Goal: Information Seeking & Learning: Check status

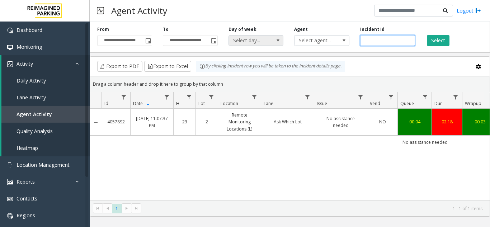
drag, startPoint x: 394, startPoint y: 38, endPoint x: 279, endPoint y: 43, distance: 114.7
click at [280, 43] on div "**********" at bounding box center [290, 36] width 401 height 34
click at [151, 37] on span "Toggle popup" at bounding box center [148, 40] width 8 height 11
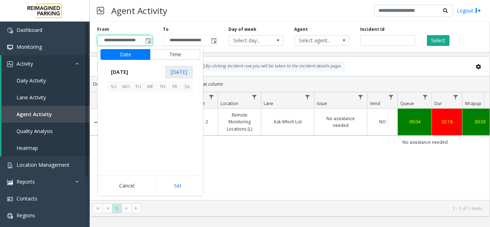
scroll to position [128785, 0]
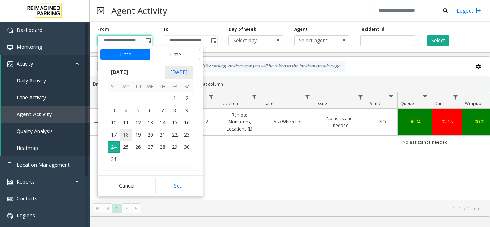
click at [127, 135] on span "18" at bounding box center [126, 135] width 12 height 12
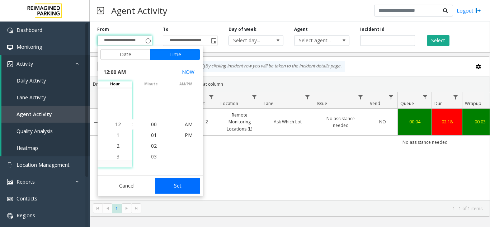
click at [172, 189] on button "Set" at bounding box center [177, 186] width 45 height 16
type input "**********"
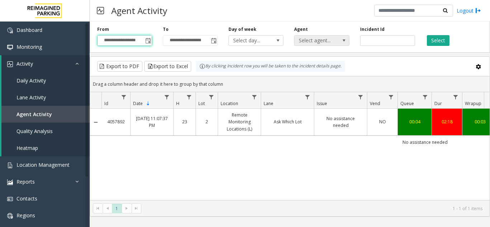
click at [337, 43] on span "Select agent..." at bounding box center [316, 41] width 43 height 10
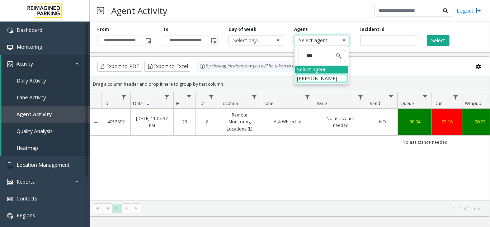
type input "****"
click at [332, 77] on li "[PERSON_NAME]" at bounding box center [322, 79] width 53 height 10
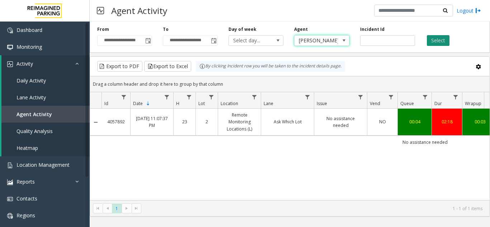
click at [441, 43] on button "Select" at bounding box center [438, 40] width 23 height 11
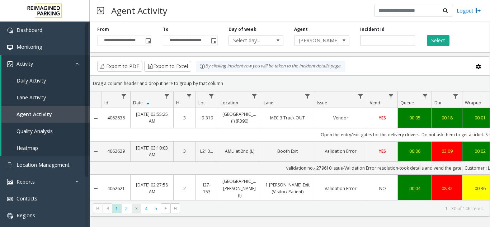
click at [139, 208] on span "3" at bounding box center [137, 209] width 10 height 10
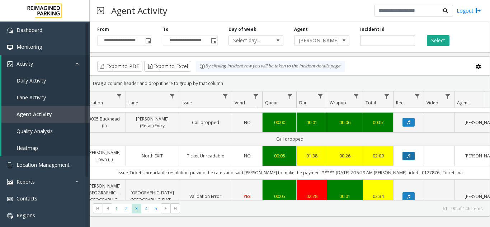
click at [410, 154] on icon "Data table" at bounding box center [409, 156] width 4 height 4
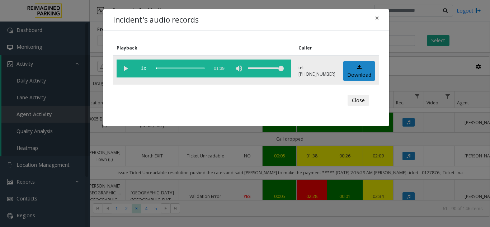
click at [129, 65] on vg-play-pause at bounding box center [126, 69] width 18 height 18
click at [377, 19] on span "×" at bounding box center [377, 18] width 4 height 10
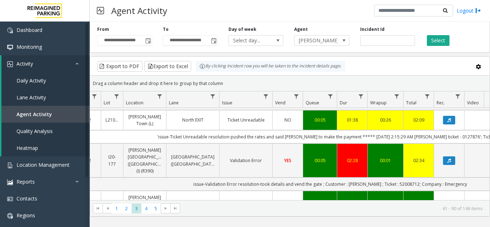
scroll to position [0, 97]
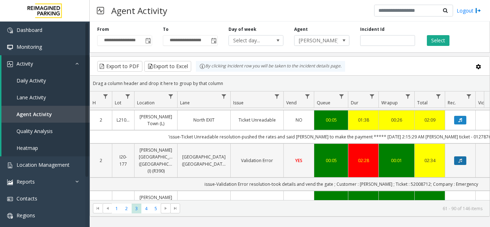
click at [462, 159] on icon "Data table" at bounding box center [461, 161] width 4 height 4
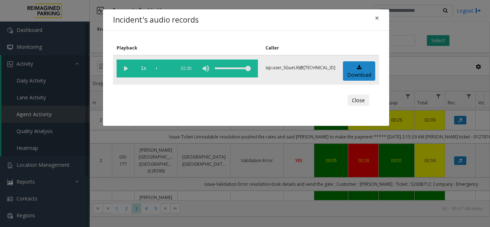
click at [130, 70] on vg-play-pause at bounding box center [126, 69] width 18 height 18
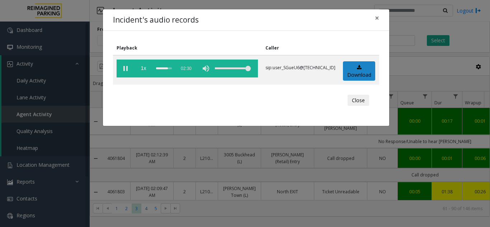
scroll to position [72, 84]
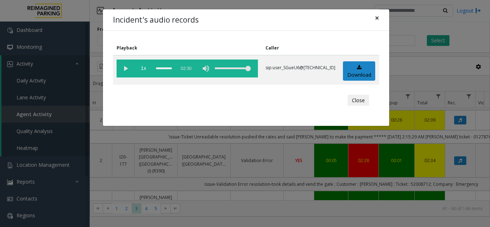
click at [378, 18] on span "×" at bounding box center [377, 18] width 4 height 10
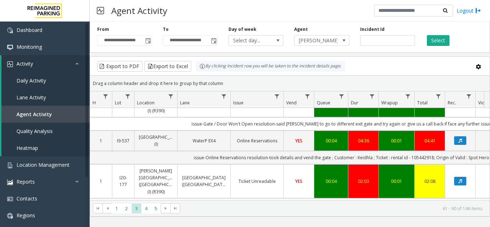
scroll to position [0, 106]
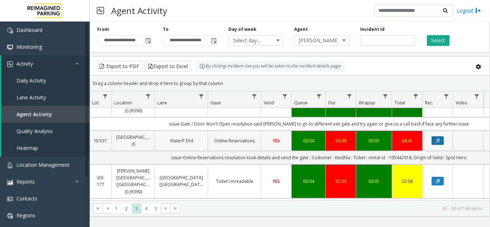
click at [442, 136] on button "Data table" at bounding box center [438, 140] width 12 height 9
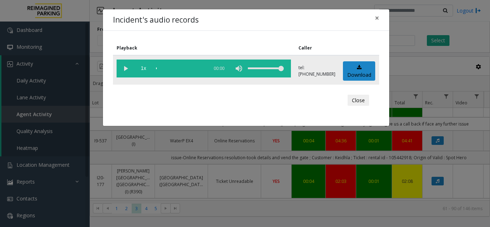
click at [126, 68] on vg-play-pause at bounding box center [126, 69] width 18 height 18
click at [378, 17] on span "×" at bounding box center [377, 18] width 4 height 10
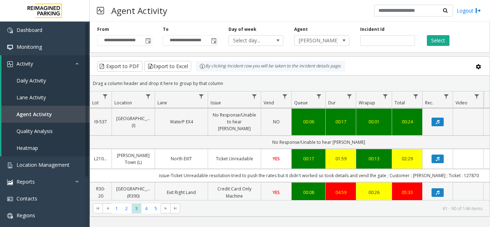
scroll to position [287, 106]
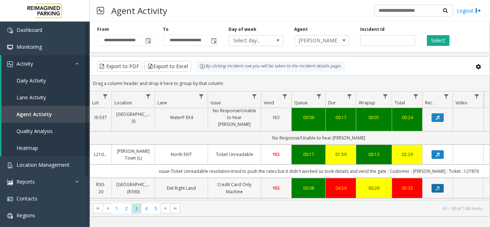
click at [437, 186] on icon "Data table" at bounding box center [438, 188] width 4 height 4
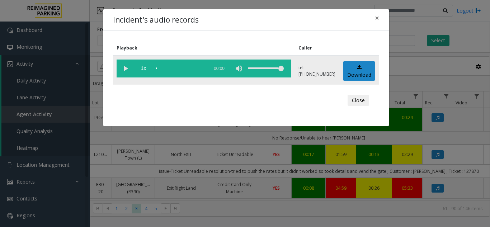
click at [129, 68] on vg-play-pause at bounding box center [126, 69] width 18 height 18
click at [378, 19] on span "×" at bounding box center [377, 18] width 4 height 10
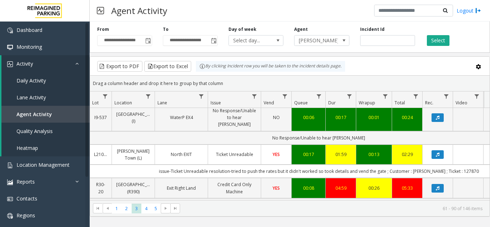
scroll to position [0, 0]
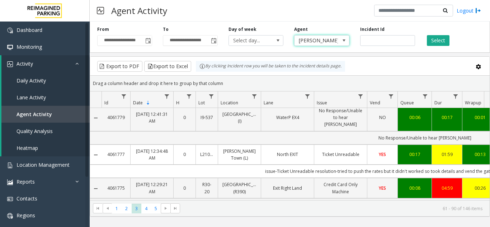
drag, startPoint x: 325, startPoint y: 40, endPoint x: 200, endPoint y: 88, distance: 133.4
click at [325, 39] on span "[PERSON_NAME]" at bounding box center [316, 41] width 43 height 10
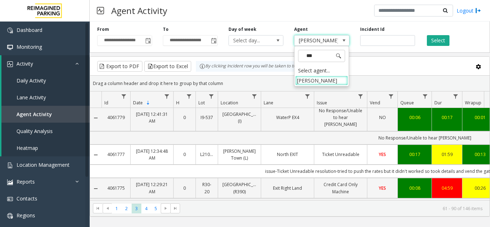
type input "****"
click at [331, 83] on li "[PERSON_NAME]" at bounding box center [322, 81] width 53 height 10
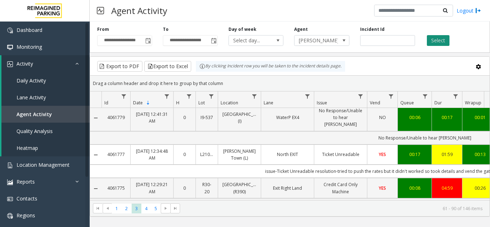
click at [440, 40] on button "Select" at bounding box center [438, 40] width 23 height 11
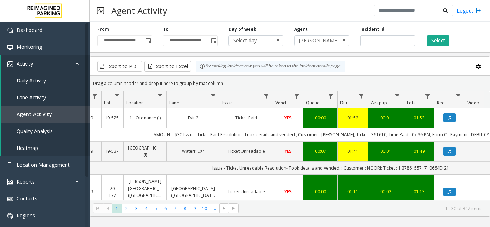
scroll to position [0, 97]
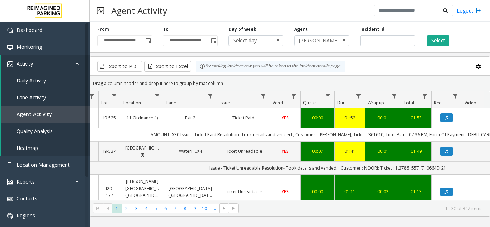
drag, startPoint x: 354, startPoint y: 203, endPoint x: 378, endPoint y: 204, distance: 23.7
click at [378, 204] on kendo-pager "* * * * * * * * * ** *** 1 2 3 4 5 6 7 8 9 10 ... 1 - 30 of 347 items" at bounding box center [290, 208] width 400 height 16
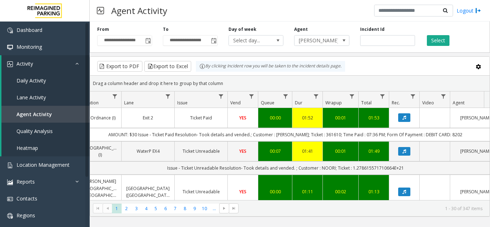
scroll to position [0, 0]
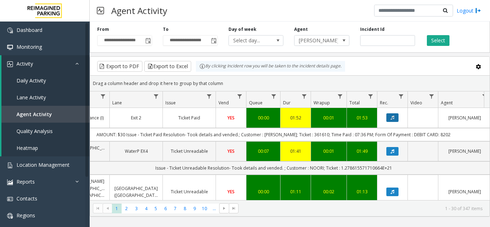
click at [394, 121] on button "Data table" at bounding box center [393, 117] width 12 height 9
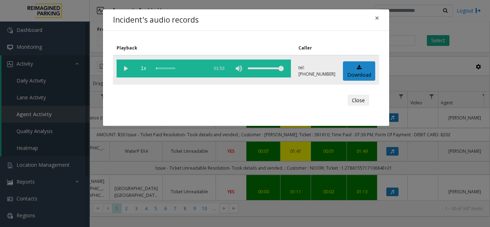
click at [129, 71] on vg-play-pause at bounding box center [126, 69] width 18 height 18
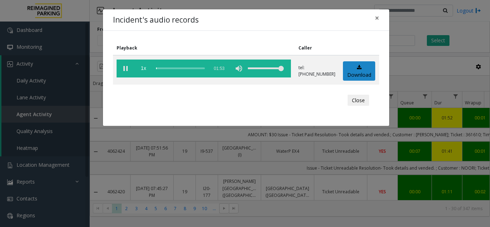
scroll to position [0, 152]
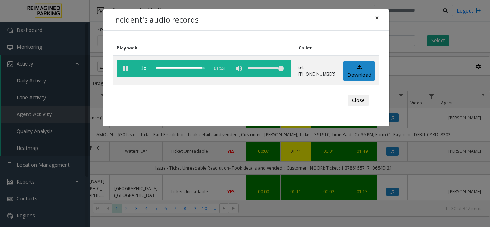
drag, startPoint x: 379, startPoint y: 19, endPoint x: 375, endPoint y: 21, distance: 4.2
click at [379, 19] on span "×" at bounding box center [377, 18] width 4 height 10
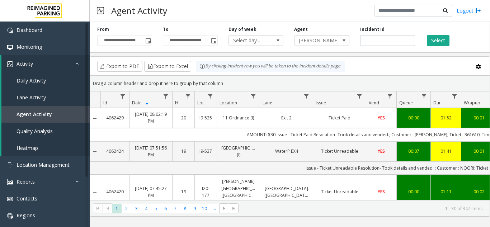
scroll to position [0, 0]
click at [252, 95] on span "Data table" at bounding box center [255, 97] width 6 height 6
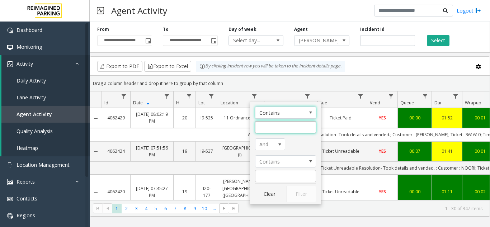
click at [277, 127] on input "Location Filter" at bounding box center [285, 127] width 61 height 12
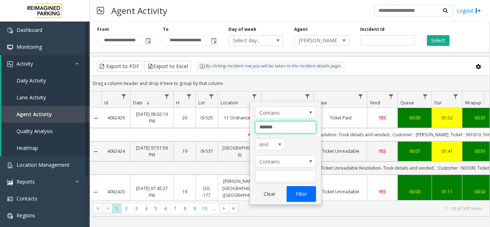
type input "*******"
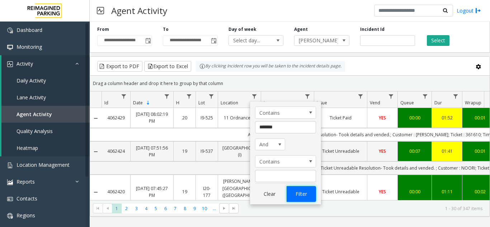
click at [297, 199] on button "Filter" at bounding box center [301, 194] width 29 height 16
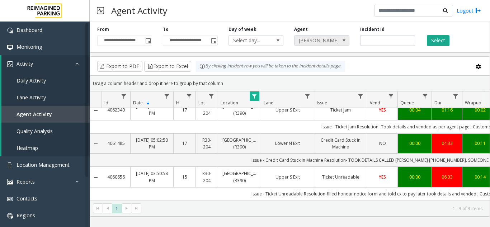
click at [314, 41] on span "[PERSON_NAME]" at bounding box center [316, 41] width 43 height 10
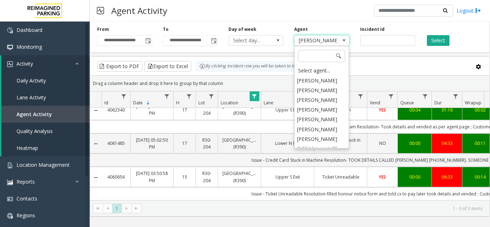
scroll to position [3566, 0]
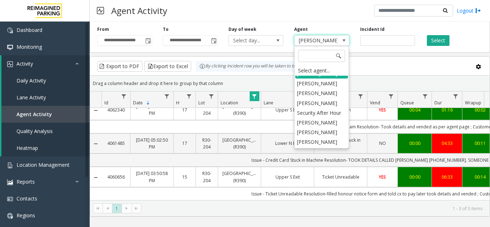
click at [255, 96] on span "Data table" at bounding box center [255, 97] width 6 height 6
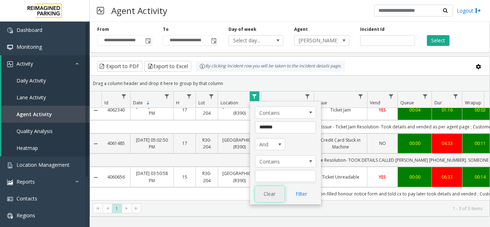
click at [265, 199] on button "Clear" at bounding box center [269, 194] width 29 height 16
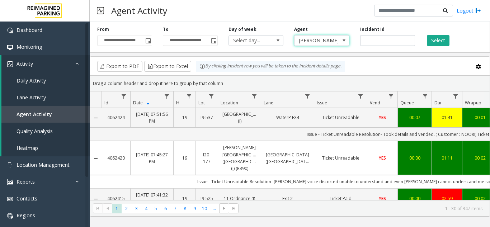
click at [318, 42] on span "[PERSON_NAME]" at bounding box center [316, 41] width 43 height 10
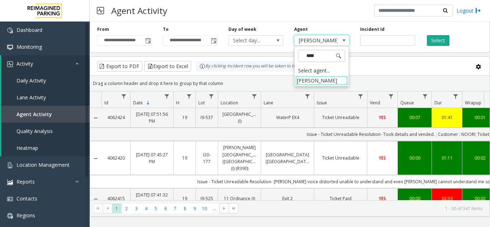
type input "*****"
click at [320, 77] on li "[PERSON_NAME]" at bounding box center [322, 81] width 53 height 10
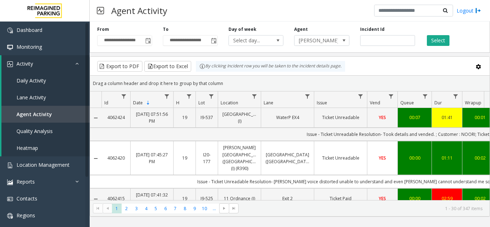
click at [450, 34] on div "Select" at bounding box center [454, 36] width 66 height 20
click at [426, 45] on div "Select" at bounding box center [454, 36] width 66 height 20
click at [441, 39] on button "Select" at bounding box center [438, 40] width 23 height 11
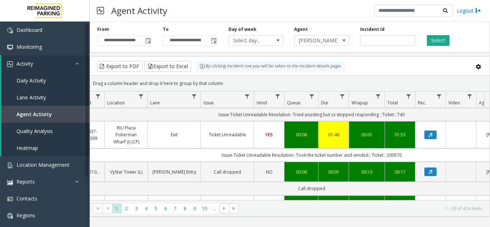
scroll to position [0, 147]
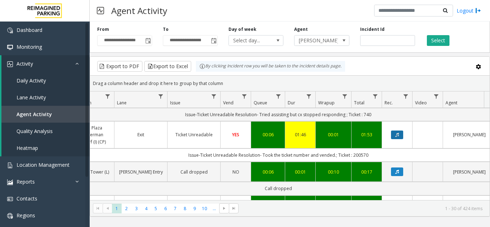
click at [399, 134] on icon "Data table" at bounding box center [398, 135] width 4 height 4
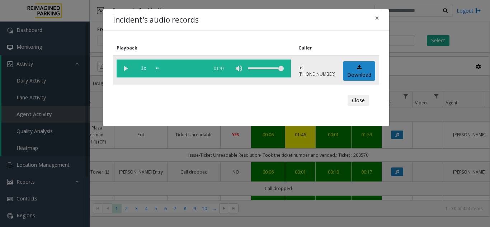
click at [119, 67] on vg-play-pause at bounding box center [126, 69] width 18 height 18
click at [378, 18] on span "×" at bounding box center [377, 18] width 4 height 10
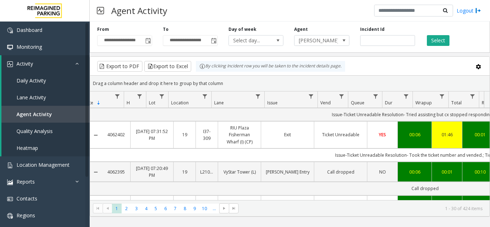
scroll to position [0, 0]
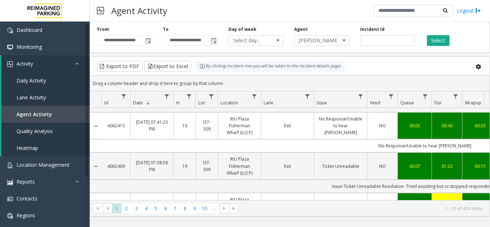
scroll to position [106, 0]
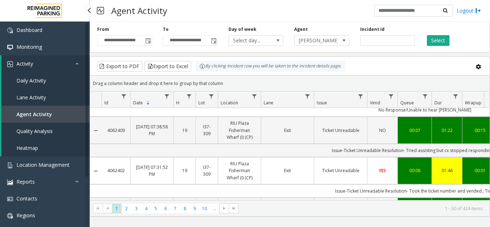
click at [44, 115] on span "Agent Activity" at bounding box center [35, 114] width 36 height 7
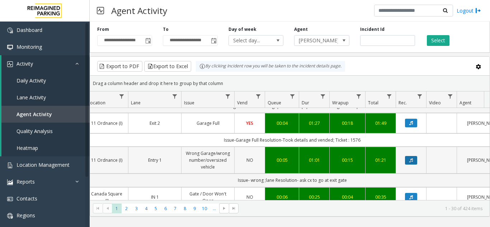
click at [411, 158] on icon "Data table" at bounding box center [412, 160] width 4 height 4
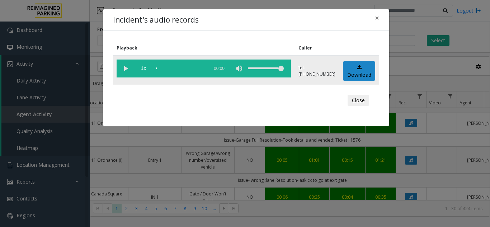
click at [123, 67] on vg-play-pause at bounding box center [126, 69] width 18 height 18
click at [377, 19] on span "×" at bounding box center [377, 18] width 4 height 10
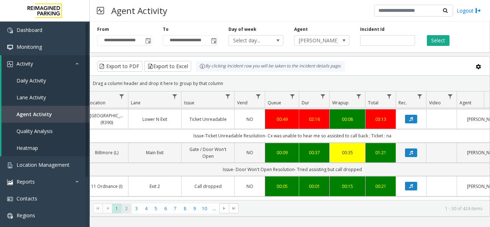
click at [126, 208] on span "2" at bounding box center [127, 209] width 10 height 10
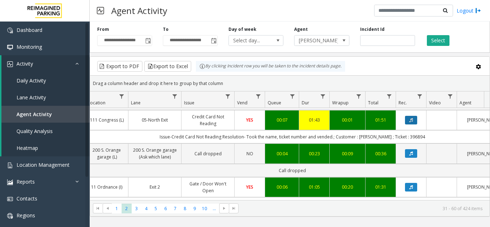
click at [413, 118] on icon "Data table" at bounding box center [412, 120] width 4 height 4
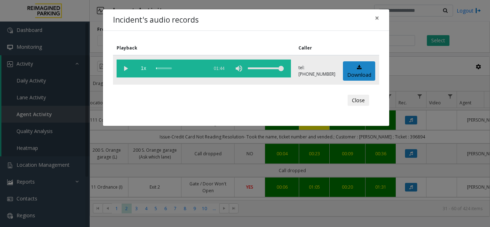
click at [129, 69] on vg-play-pause at bounding box center [126, 69] width 18 height 18
click at [379, 19] on span "×" at bounding box center [377, 18] width 4 height 10
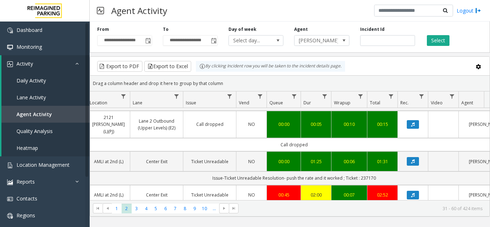
scroll to position [0, 132]
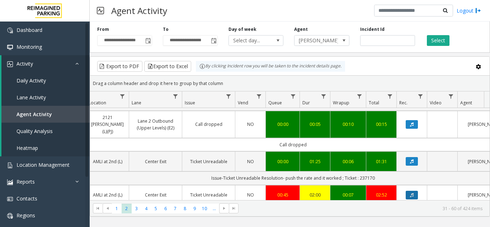
click at [408, 191] on button "Data table" at bounding box center [412, 195] width 12 height 9
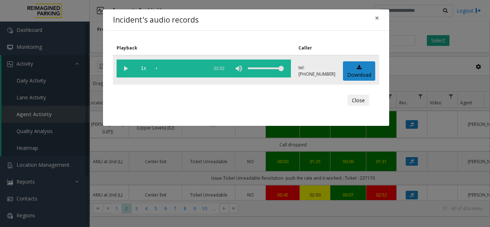
click at [126, 69] on vg-play-pause at bounding box center [126, 69] width 18 height 18
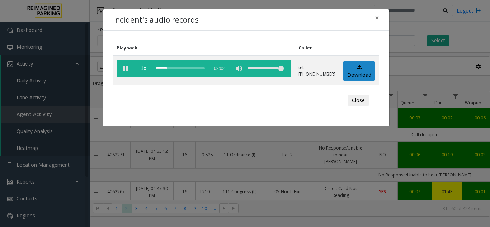
scroll to position [610, 132]
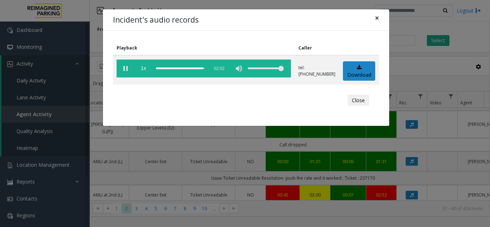
click at [378, 18] on span "×" at bounding box center [377, 18] width 4 height 10
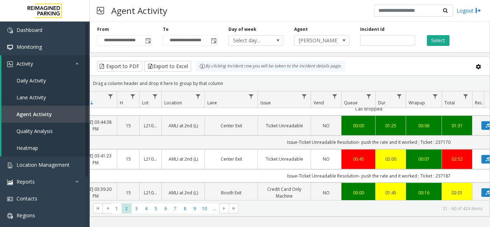
scroll to position [646, 62]
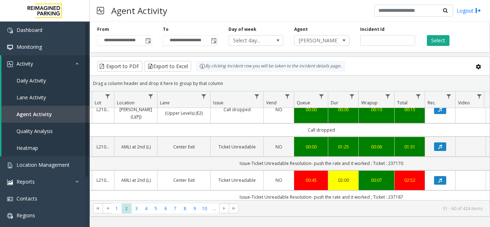
click at [441, 212] on icon "Data table" at bounding box center [441, 214] width 4 height 4
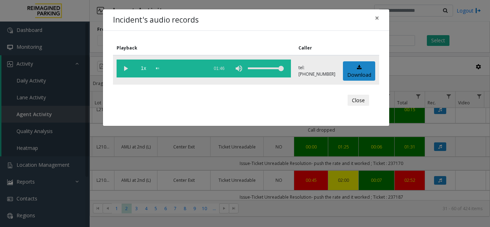
click at [123, 70] on vg-play-pause at bounding box center [126, 69] width 18 height 18
click at [378, 20] on span "×" at bounding box center [377, 18] width 4 height 10
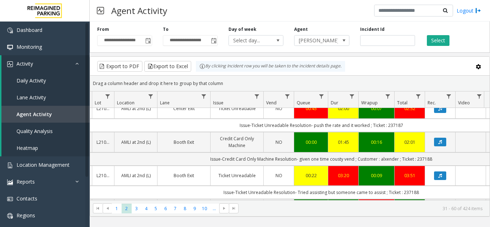
scroll to position [661, 104]
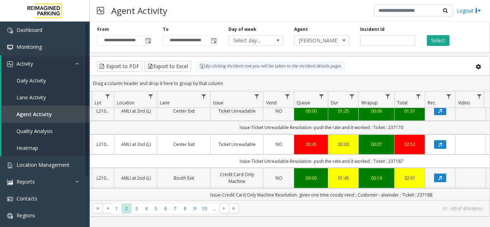
click at [438, 208] on button "Data table" at bounding box center [440, 212] width 12 height 9
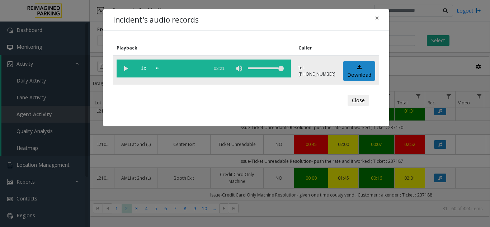
click at [124, 69] on vg-play-pause at bounding box center [126, 69] width 18 height 18
click at [375, 18] on span "×" at bounding box center [377, 18] width 4 height 10
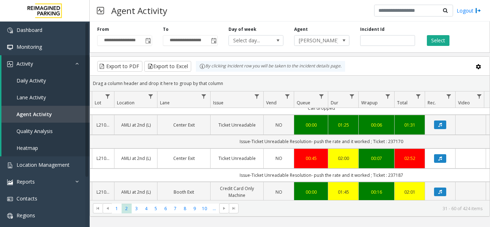
scroll to position [625, 104]
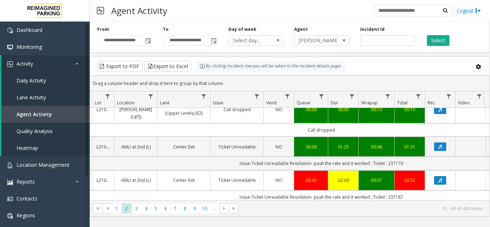
click at [274, 211] on link "NO" at bounding box center [279, 214] width 22 height 7
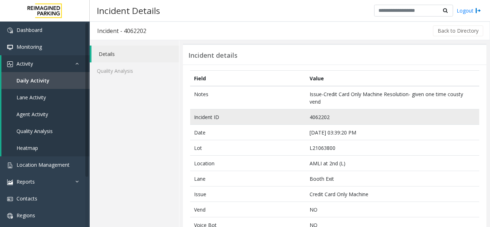
click at [320, 115] on td "4062202" at bounding box center [393, 117] width 174 height 15
copy td "4062202"
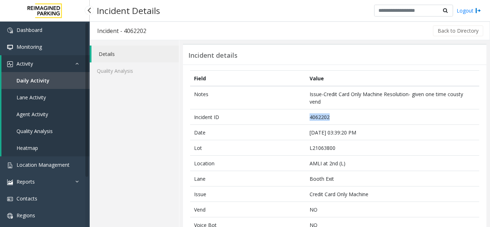
click at [35, 110] on link "Agent Activity" at bounding box center [45, 114] width 88 height 17
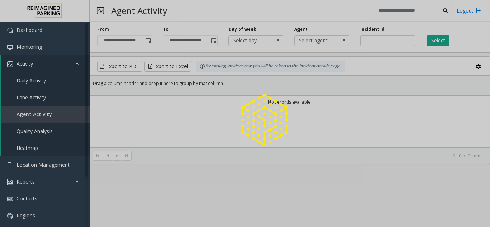
click at [378, 40] on div at bounding box center [245, 113] width 490 height 227
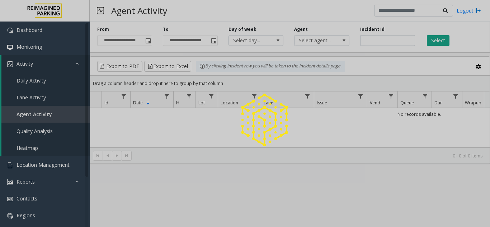
click at [363, 40] on div at bounding box center [245, 113] width 490 height 227
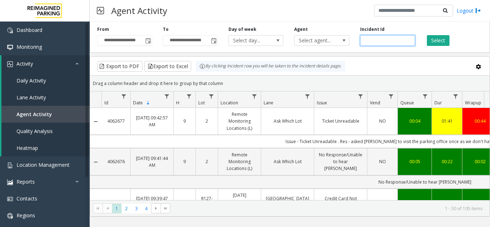
click at [364, 41] on input "number" at bounding box center [388, 40] width 55 height 11
paste input "*******"
click at [374, 42] on input "*******" at bounding box center [388, 40] width 55 height 11
paste input "number"
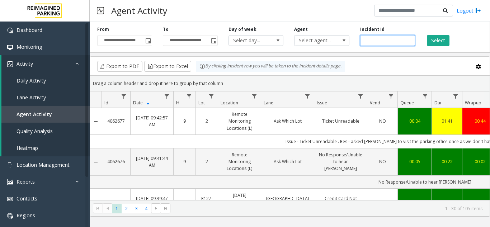
type input "*******"
click at [369, 38] on input "*******" at bounding box center [388, 40] width 55 height 11
paste input "number"
click at [367, 41] on input "number" at bounding box center [388, 40] width 55 height 11
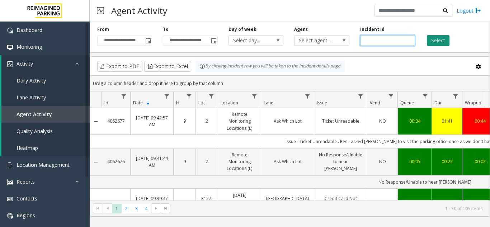
type input "*******"
click at [445, 38] on button "Select" at bounding box center [438, 40] width 23 height 11
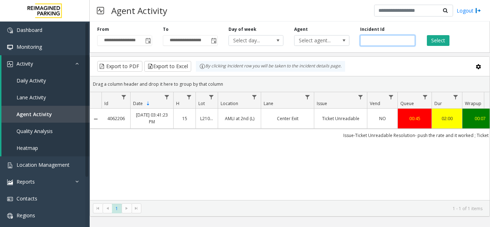
drag, startPoint x: 380, startPoint y: 41, endPoint x: 294, endPoint y: 41, distance: 86.2
click at [294, 41] on div "**********" at bounding box center [290, 36] width 401 height 34
click at [441, 42] on button "Select" at bounding box center [438, 40] width 23 height 11
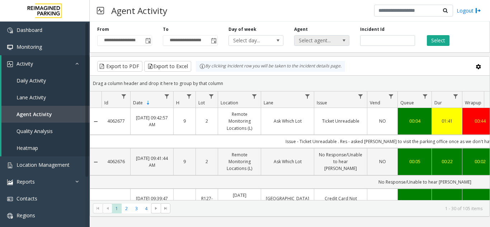
click at [329, 44] on span "Select agent..." at bounding box center [316, 41] width 43 height 10
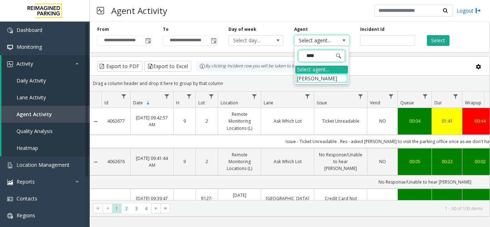
type input "*****"
click at [317, 81] on li "[PERSON_NAME]" at bounding box center [322, 79] width 53 height 10
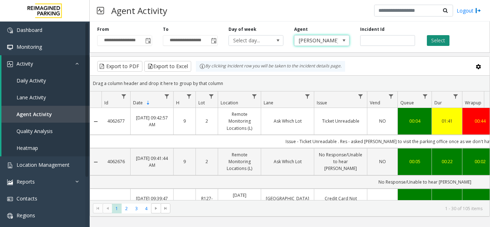
click at [438, 41] on button "Select" at bounding box center [438, 40] width 23 height 11
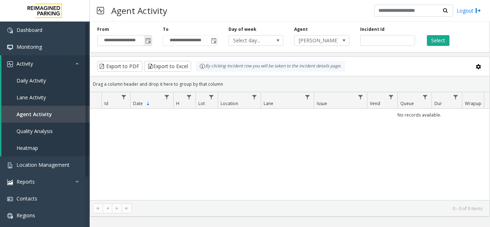
click at [150, 40] on span "Toggle popup" at bounding box center [148, 41] width 6 height 6
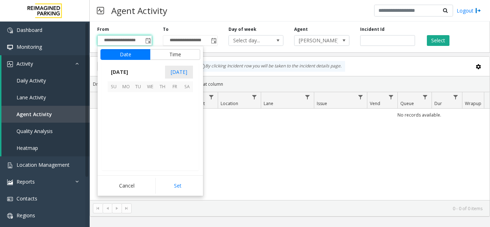
scroll to position [128785, 0]
click at [121, 131] on span "18" at bounding box center [126, 135] width 12 height 12
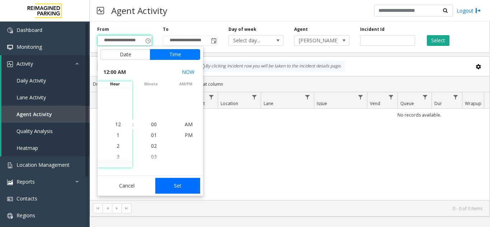
click at [173, 182] on button "Set" at bounding box center [177, 186] width 45 height 16
type input "**********"
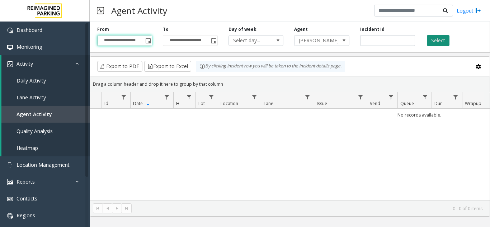
click at [435, 38] on button "Select" at bounding box center [438, 40] width 23 height 11
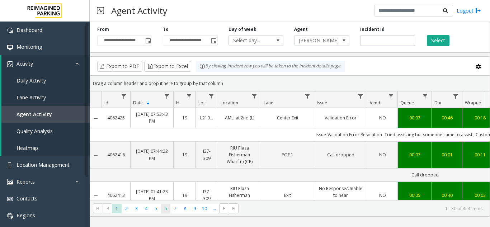
click at [169, 209] on span "6" at bounding box center [166, 209] width 10 height 10
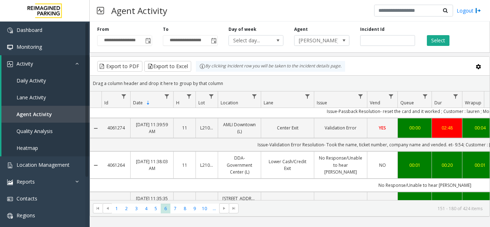
scroll to position [36, 0]
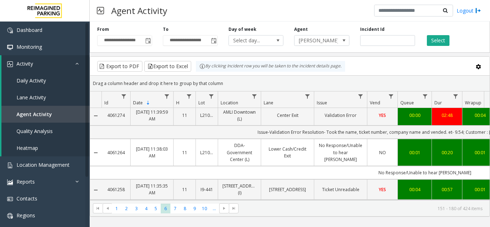
drag, startPoint x: 305, startPoint y: 204, endPoint x: 320, endPoint y: 204, distance: 15.1
click at [320, 204] on kendo-pager "* * * * * * * * * ** *** 1 2 3 4 5 6 7 8 9 10 ... 151 - 180 of 424 items" at bounding box center [290, 208] width 400 height 16
drag, startPoint x: 304, startPoint y: 201, endPoint x: 330, endPoint y: 201, distance: 25.9
click at [330, 201] on kendo-pager "* * * * * * * * * ** *** 1 2 3 4 5 6 7 8 9 10 ... 151 - 180 of 424 items" at bounding box center [290, 208] width 400 height 16
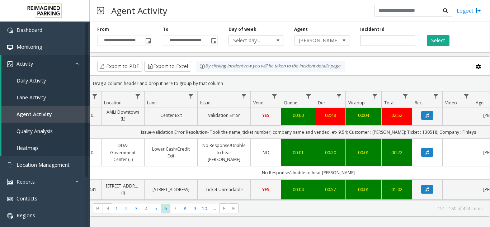
scroll to position [0, 0]
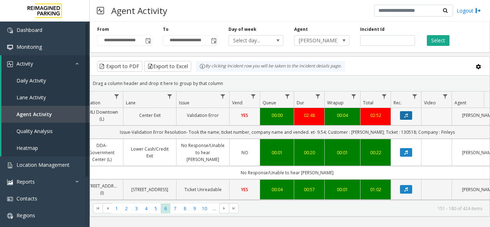
click at [406, 113] on icon "Data table" at bounding box center [407, 115] width 4 height 4
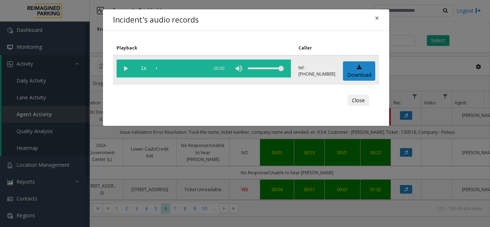
click at [127, 69] on vg-play-pause at bounding box center [126, 69] width 18 height 18
click at [377, 18] on span "×" at bounding box center [377, 18] width 4 height 10
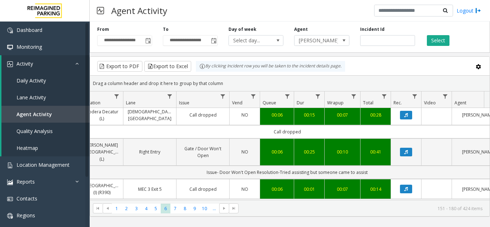
scroll to position [983, 138]
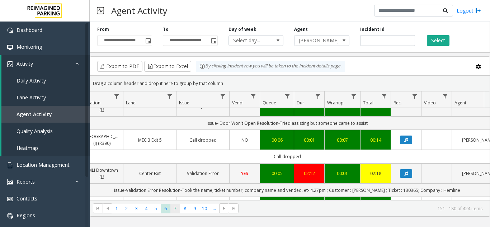
click at [178, 207] on span "7" at bounding box center [176, 209] width 10 height 10
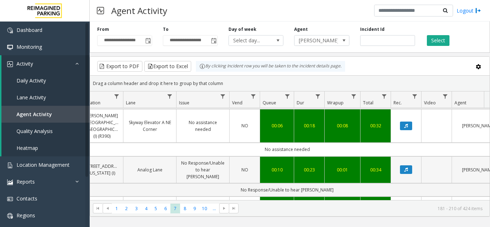
scroll to position [754, 138]
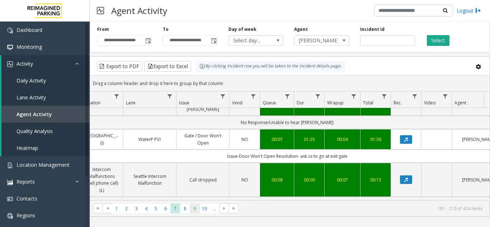
click at [195, 210] on span "9" at bounding box center [195, 209] width 10 height 10
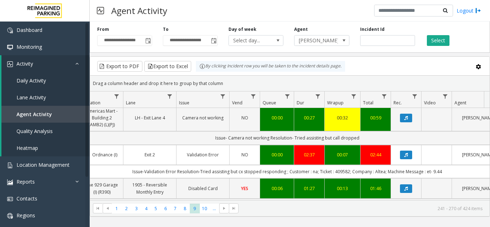
scroll to position [180, 138]
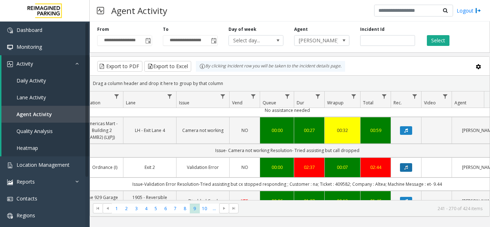
click at [406, 166] on icon "Data table" at bounding box center [407, 168] width 4 height 4
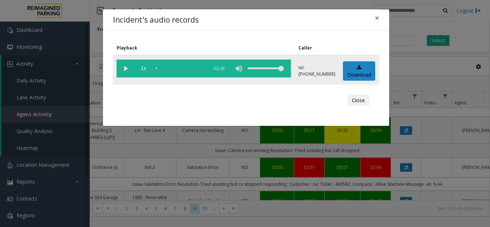
click at [130, 69] on vg-play-pause at bounding box center [126, 69] width 18 height 18
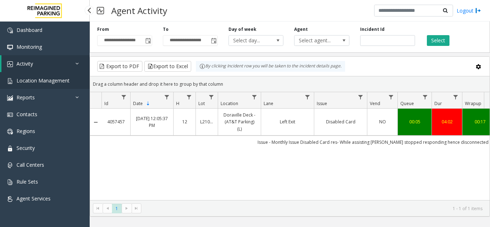
click at [46, 81] on span "Location Management" at bounding box center [43, 80] width 53 height 7
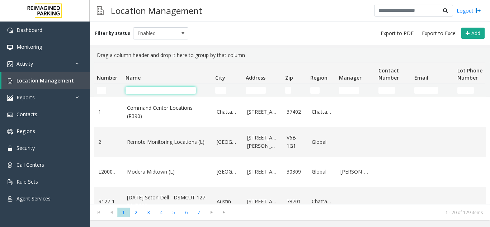
click at [151, 91] on input "Name Filter" at bounding box center [161, 90] width 70 height 7
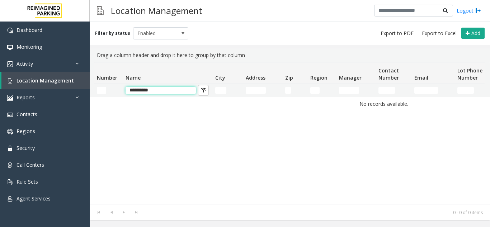
click at [138, 90] on input "**********" at bounding box center [161, 90] width 70 height 7
drag, startPoint x: 163, startPoint y: 88, endPoint x: 13, endPoint y: 96, distance: 151.1
click at [13, 96] on app-root "**********" at bounding box center [245, 113] width 490 height 227
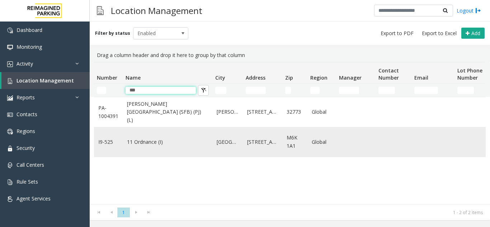
type input "***"
click at [164, 141] on link "11 Ordnance (I)" at bounding box center [167, 142] width 81 height 8
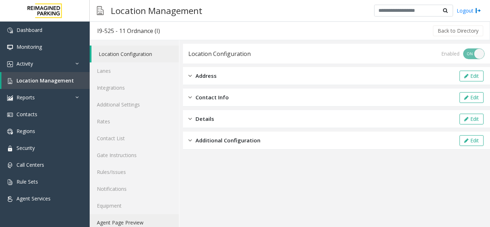
scroll to position [9, 0]
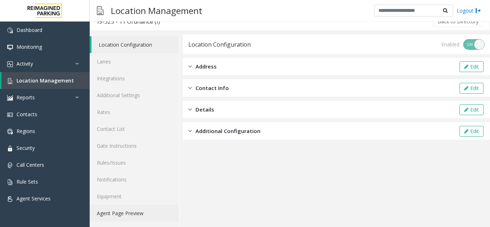
click at [133, 215] on link "Agent Page Preview" at bounding box center [134, 213] width 89 height 17
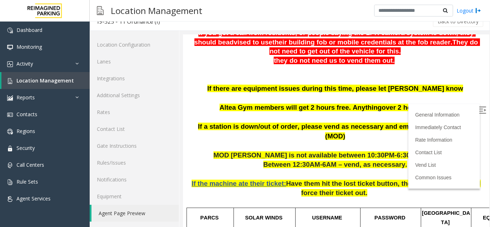
scroll to position [180, 0]
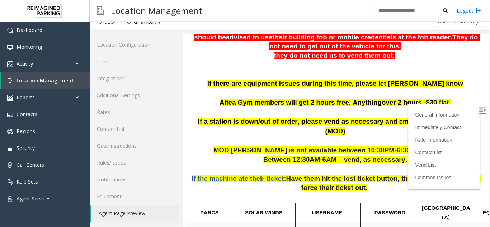
click at [478, 113] on label at bounding box center [483, 111] width 11 height 11
click at [33, 62] on link "Activity" at bounding box center [45, 63] width 90 height 17
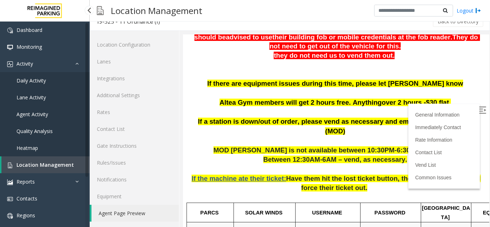
click at [33, 115] on span "Agent Activity" at bounding box center [33, 114] width 32 height 7
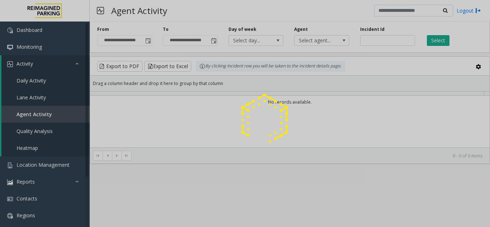
click at [375, 38] on div at bounding box center [245, 113] width 490 height 227
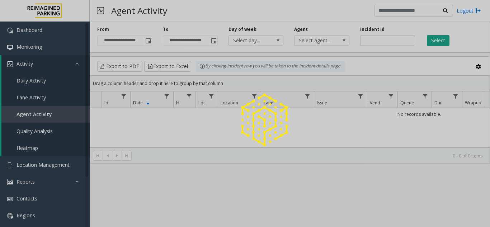
click at [373, 41] on div at bounding box center [245, 113] width 490 height 227
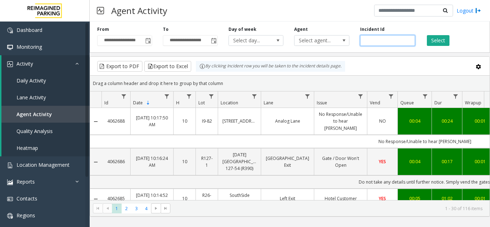
click at [370, 40] on input "number" at bounding box center [388, 40] width 55 height 11
paste input "*******"
click at [366, 41] on input "number" at bounding box center [388, 40] width 55 height 11
type input "*******"
click at [434, 44] on button "Select" at bounding box center [438, 40] width 23 height 11
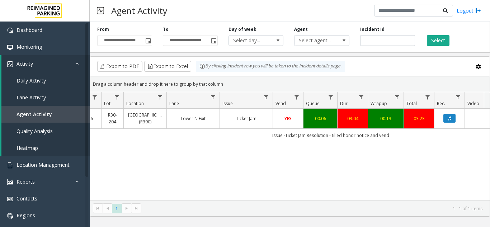
scroll to position [0, 106]
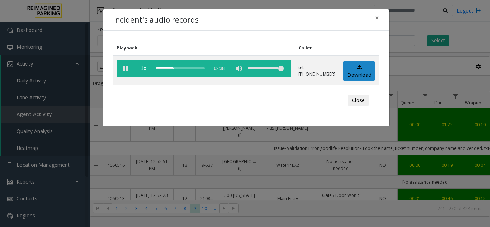
scroll to position [180, 138]
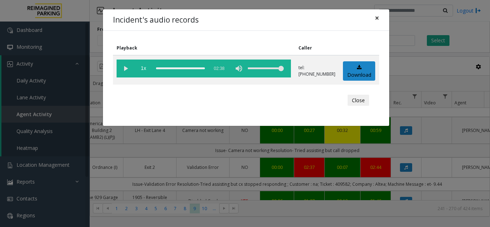
click at [378, 18] on span "×" at bounding box center [377, 18] width 4 height 10
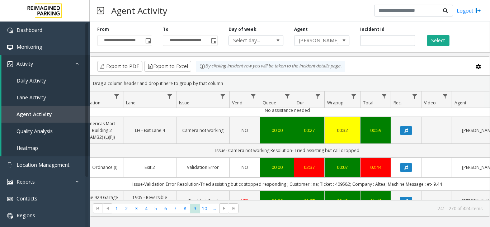
scroll to position [0, 0]
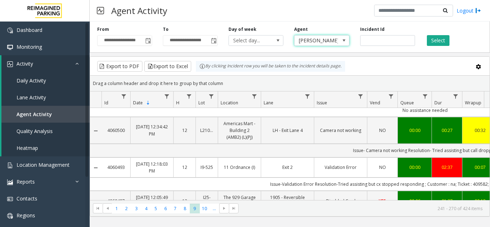
click at [325, 38] on span "[PERSON_NAME]" at bounding box center [316, 41] width 43 height 10
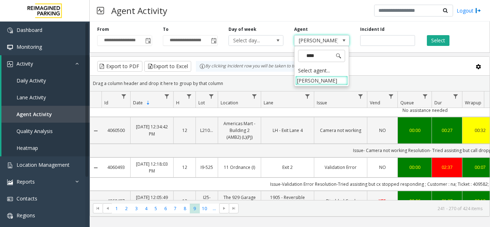
type input "*****"
drag, startPoint x: 326, startPoint y: 82, endPoint x: 336, endPoint y: 79, distance: 10.1
click at [326, 82] on li "[PERSON_NAME]" at bounding box center [322, 81] width 53 height 10
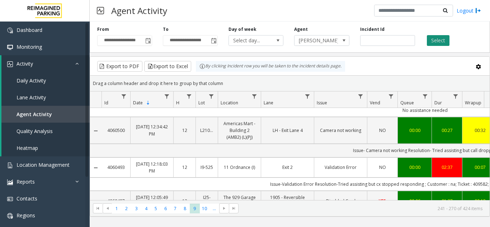
click at [447, 40] on button "Select" at bounding box center [438, 40] width 23 height 11
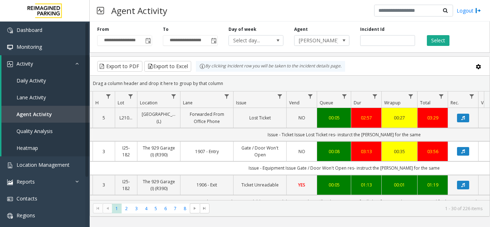
scroll to position [0, 82]
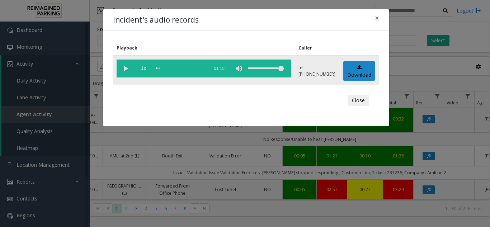
click at [124, 64] on vg-play-pause at bounding box center [126, 69] width 18 height 18
click at [376, 16] on span "×" at bounding box center [377, 18] width 4 height 10
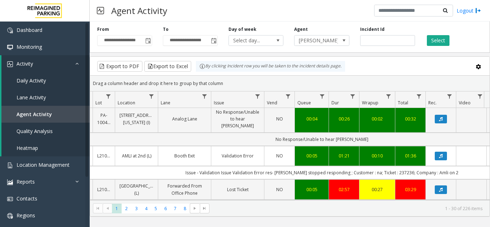
scroll to position [0, 77]
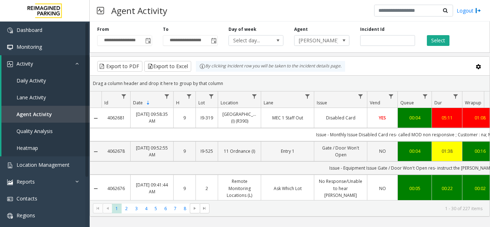
scroll to position [874, 0]
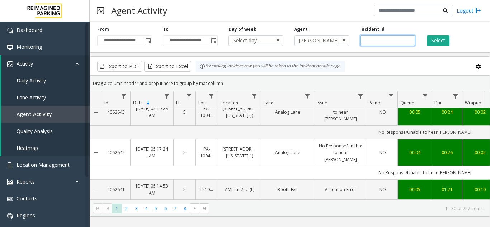
click at [367, 41] on input "number" at bounding box center [388, 40] width 55 height 11
paste input "*******"
click at [367, 42] on input "number" at bounding box center [388, 40] width 55 height 11
type input "*******"
click at [430, 39] on button "Select" at bounding box center [438, 40] width 23 height 11
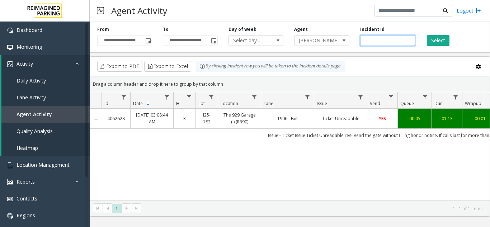
click at [373, 41] on input "*******" at bounding box center [388, 40] width 55 height 11
click at [334, 39] on span "[PERSON_NAME]" at bounding box center [316, 41] width 43 height 10
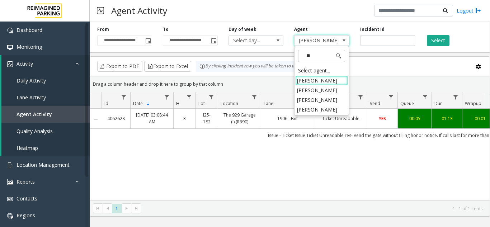
type input "*"
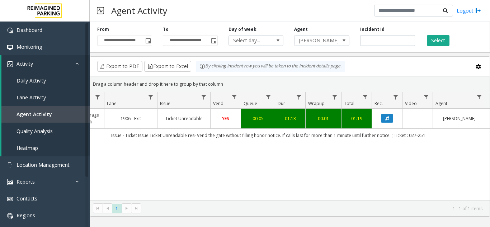
scroll to position [0, 162]
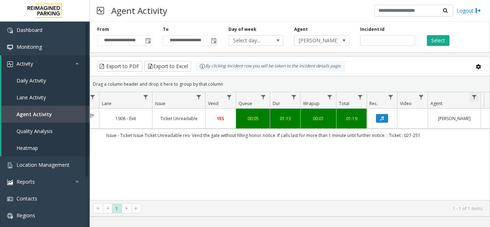
click at [475, 100] on span "Data table" at bounding box center [475, 97] width 6 height 6
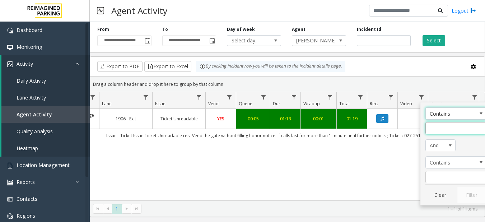
click at [446, 130] on input "Agent Filter" at bounding box center [455, 128] width 61 height 12
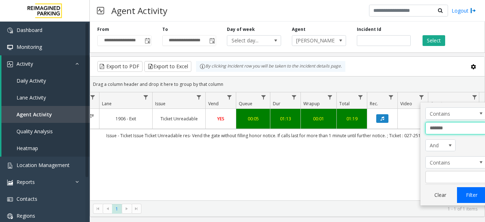
type input "*******"
click at [474, 198] on button "Filter" at bounding box center [471, 195] width 29 height 16
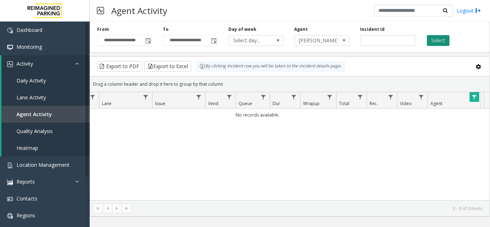
click at [437, 40] on button "Select" at bounding box center [438, 40] width 23 height 11
click at [326, 43] on span "[PERSON_NAME]" at bounding box center [316, 41] width 43 height 10
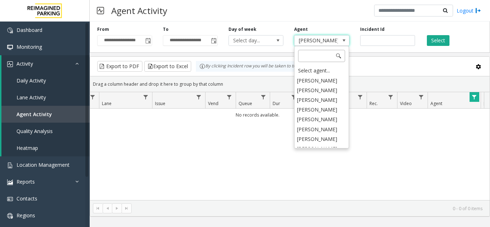
scroll to position [3672, 0]
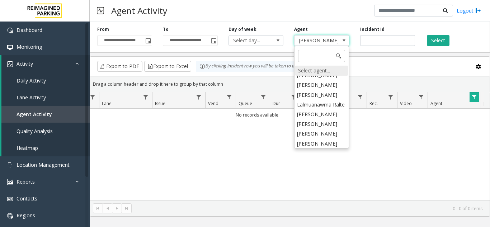
click at [314, 67] on div "Select agent..." at bounding box center [322, 71] width 53 height 10
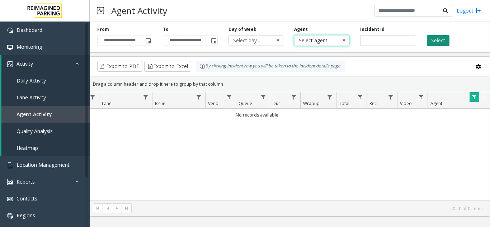
click at [432, 42] on button "Select" at bounding box center [438, 40] width 23 height 11
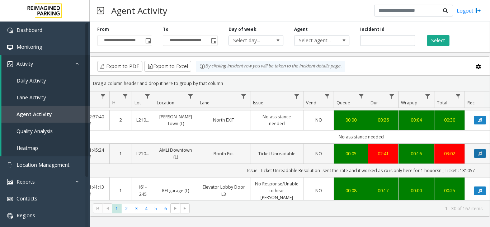
click at [479, 152] on icon "Data table" at bounding box center [481, 154] width 4 height 4
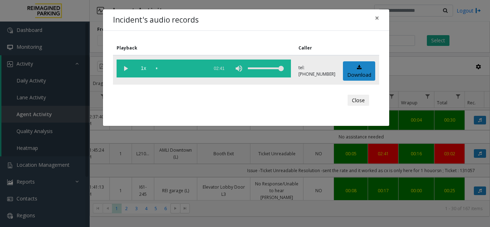
click at [122, 73] on vg-play-pause at bounding box center [126, 69] width 18 height 18
click at [378, 18] on span "×" at bounding box center [377, 18] width 4 height 10
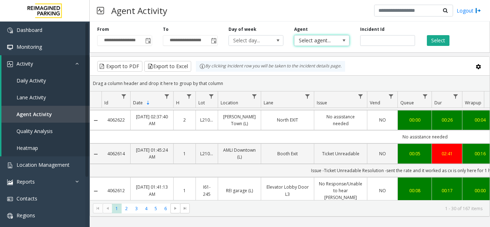
click at [332, 45] on span "Select agent..." at bounding box center [316, 41] width 43 height 10
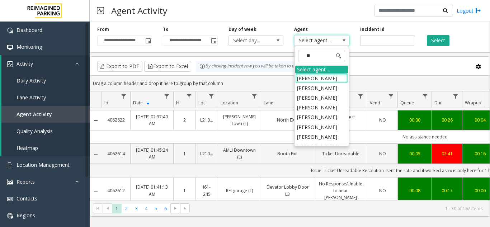
type input "***"
click at [315, 108] on li "Singh Sakhshi Rakesh" at bounding box center [322, 112] width 53 height 19
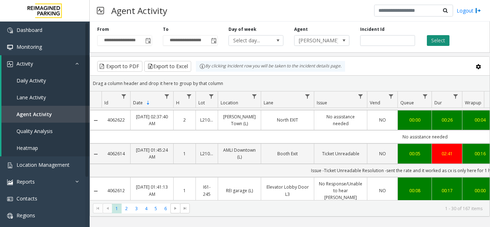
click at [433, 41] on button "Select" at bounding box center [438, 40] width 23 height 11
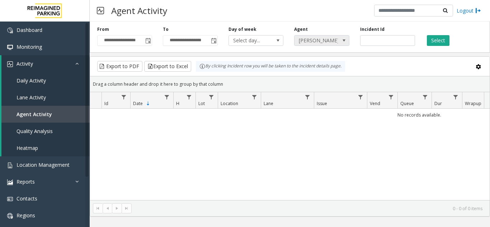
click at [336, 39] on span "Singh Sakhshi Rakesh" at bounding box center [316, 41] width 43 height 10
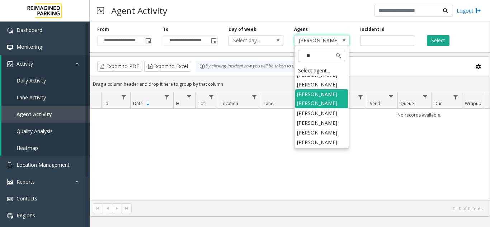
scroll to position [371, 0]
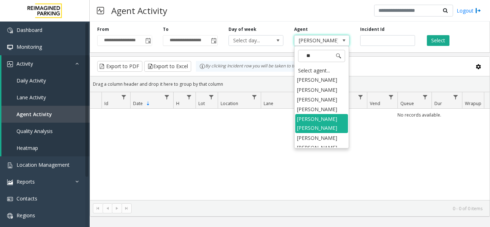
type input "***"
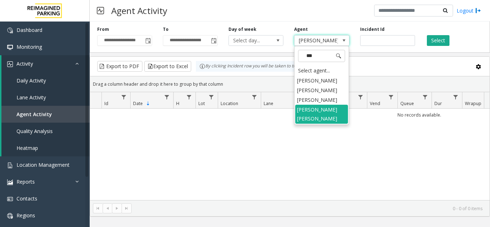
click at [322, 102] on li "Sakhshi Singh" at bounding box center [322, 100] width 53 height 10
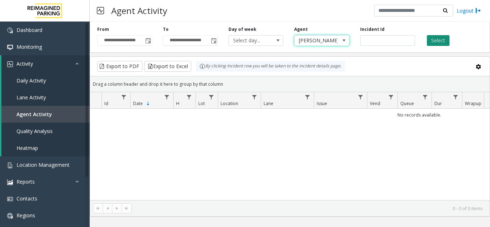
click at [443, 41] on button "Select" at bounding box center [438, 40] width 23 height 11
click at [440, 39] on button "Select" at bounding box center [438, 40] width 23 height 11
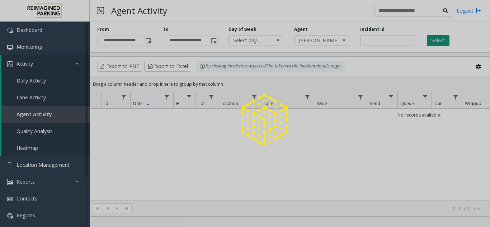
click at [440, 39] on div at bounding box center [245, 113] width 490 height 227
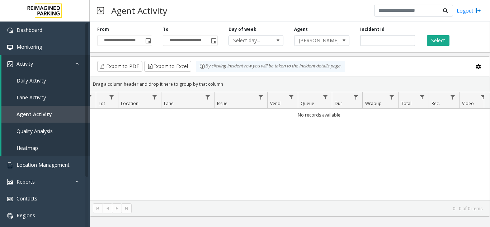
scroll to position [0, 143]
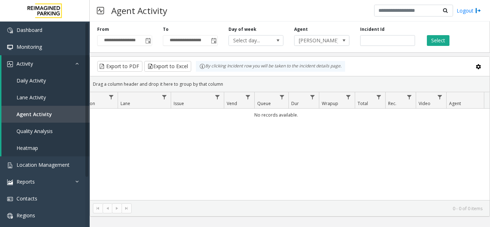
drag, startPoint x: 326, startPoint y: 195, endPoint x: 369, endPoint y: 187, distance: 44.0
click at [360, 196] on div "No records available." at bounding box center [290, 155] width 400 height 92
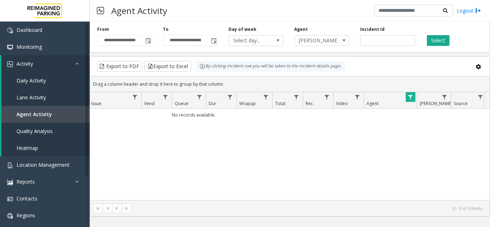
click at [412, 95] on span "Data table" at bounding box center [411, 97] width 6 height 6
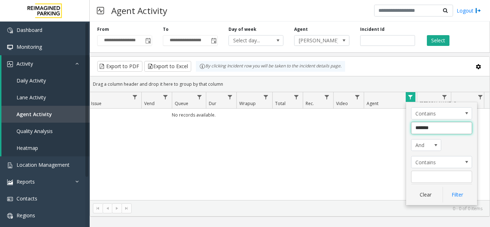
click at [421, 130] on input "*******" at bounding box center [441, 128] width 61 height 12
click at [433, 195] on button "Clear" at bounding box center [425, 195] width 29 height 16
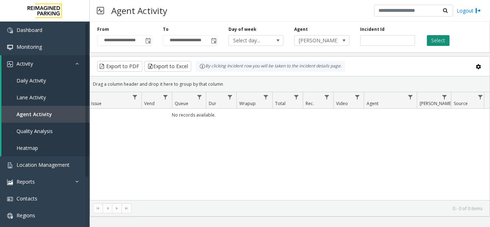
click at [435, 38] on button "Select" at bounding box center [438, 40] width 23 height 11
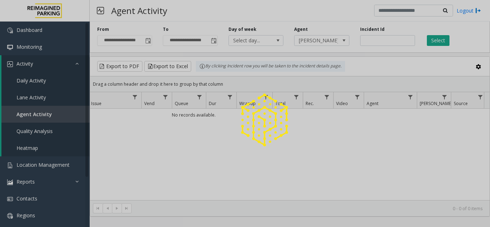
click at [320, 41] on div at bounding box center [245, 113] width 490 height 227
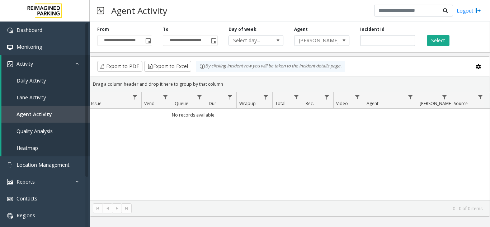
click at [320, 41] on span "Sakhshi Singh" at bounding box center [316, 41] width 43 height 10
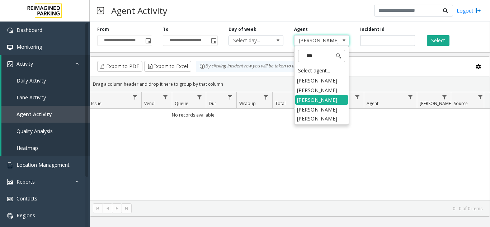
type input "****"
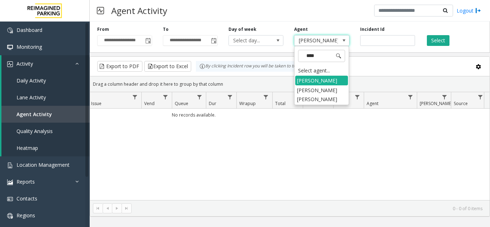
drag, startPoint x: 320, startPoint y: 93, endPoint x: 362, endPoint y: 77, distance: 45.3
click at [320, 94] on li "Singh Sakhshi Rakesh" at bounding box center [322, 94] width 53 height 19
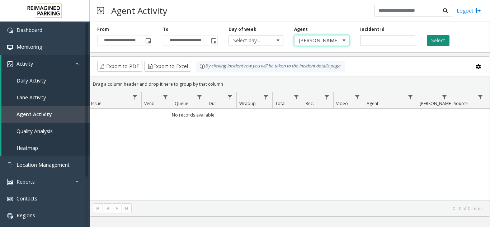
click at [445, 42] on button "Select" at bounding box center [438, 40] width 23 height 11
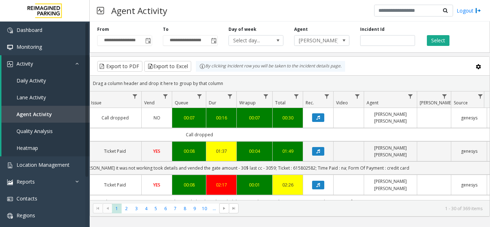
scroll to position [0, 24]
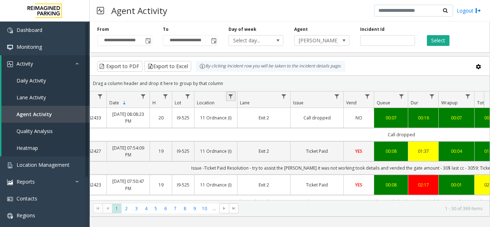
click at [228, 101] on link "Data table" at bounding box center [231, 97] width 10 height 10
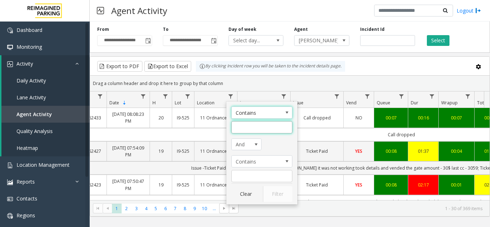
click at [245, 125] on input "Location Filter" at bounding box center [262, 127] width 61 height 12
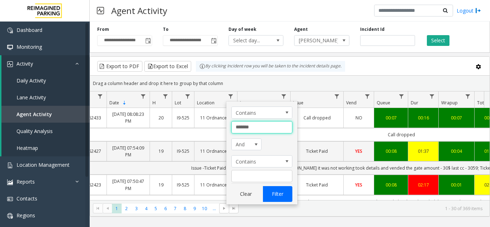
type input "*******"
click at [274, 192] on button "Filter" at bounding box center [277, 194] width 29 height 16
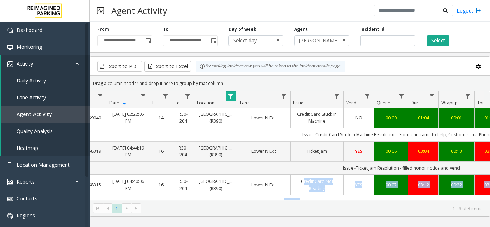
scroll to position [34, 24]
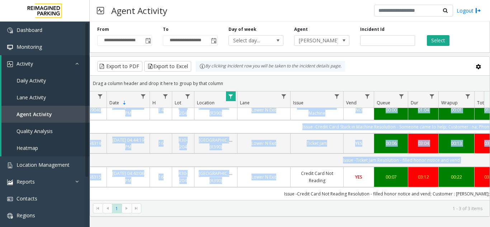
drag, startPoint x: 299, startPoint y: 195, endPoint x: 313, endPoint y: 198, distance: 14.4
click at [313, 198] on div "4059040 Aug 19, 2025 02:22:05 PM 14 R30-204 Pacific Tower West Garage (R390) Lo…" at bounding box center [290, 154] width 400 height 92
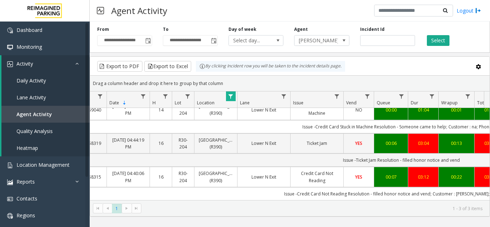
drag, startPoint x: 290, startPoint y: 207, endPoint x: 328, endPoint y: 199, distance: 38.5
click at [358, 206] on kendo-pager "* 1 1 - 3 of 3 items" at bounding box center [290, 208] width 400 height 16
drag, startPoint x: 306, startPoint y: 194, endPoint x: 311, endPoint y: 195, distance: 4.4
click at [311, 194] on td "Issue -Credit Card Not Reading Resolution - filled honor notice and vend; Custo…" at bounding box center [401, 193] width 647 height 13
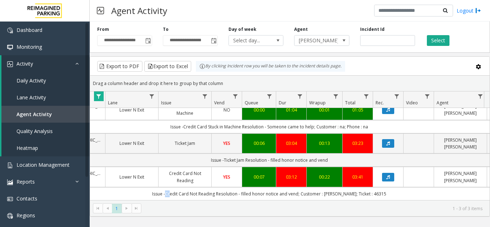
scroll to position [0, 161]
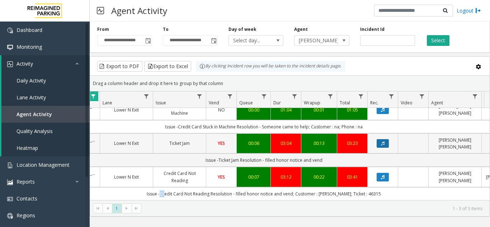
click at [384, 141] on icon "Data table" at bounding box center [383, 143] width 4 height 4
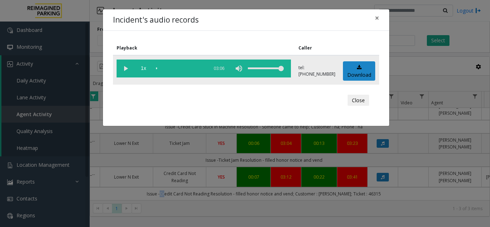
click at [128, 70] on vg-play-pause at bounding box center [126, 69] width 18 height 18
click at [369, 15] on div "Incident's audio records ×" at bounding box center [246, 20] width 287 height 22
click at [377, 22] on span "×" at bounding box center [377, 18] width 4 height 10
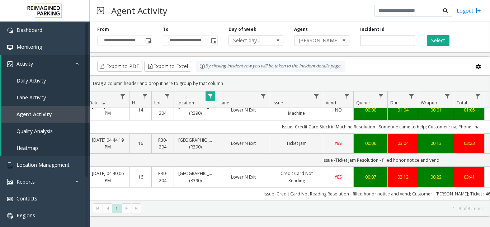
scroll to position [0, 0]
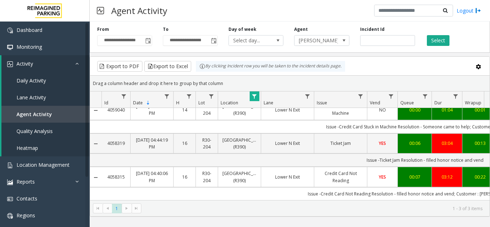
click at [256, 96] on span "Data table" at bounding box center [255, 97] width 6 height 6
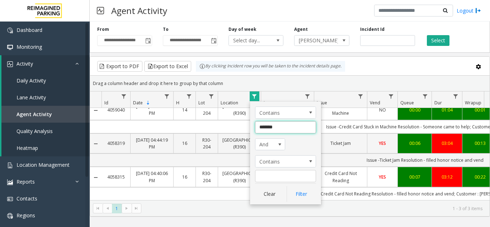
click at [266, 128] on input "*******" at bounding box center [285, 127] width 61 height 12
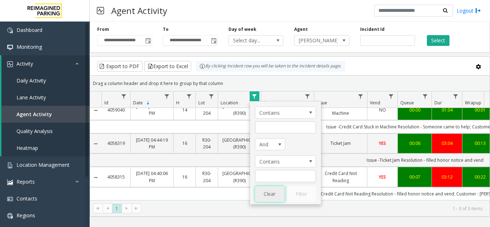
click at [270, 198] on button "Clear" at bounding box center [269, 194] width 29 height 16
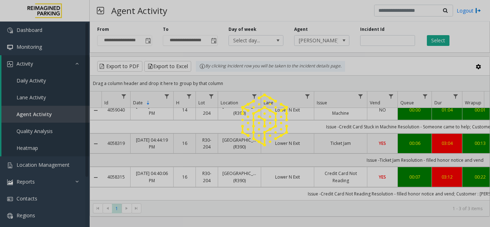
click at [329, 40] on div at bounding box center [245, 113] width 490 height 227
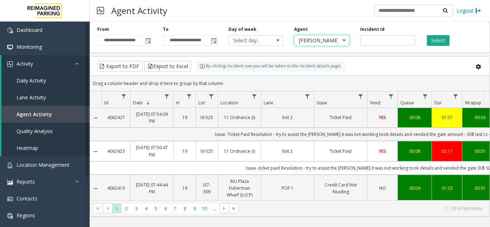
click at [327, 40] on span "Singh Sakhshi Rakesh" at bounding box center [316, 41] width 43 height 10
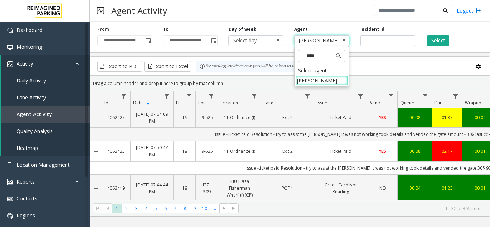
type input "*****"
click at [308, 81] on li "[PERSON_NAME]" at bounding box center [322, 81] width 53 height 10
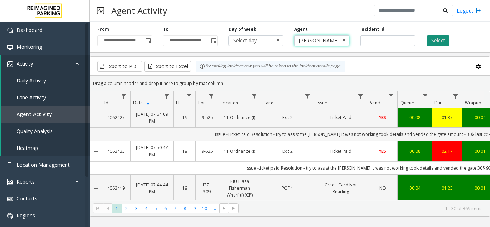
click at [442, 41] on button "Select" at bounding box center [438, 40] width 23 height 11
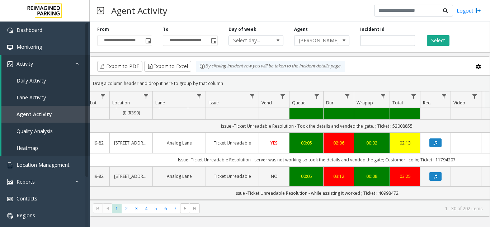
scroll to position [0, 125]
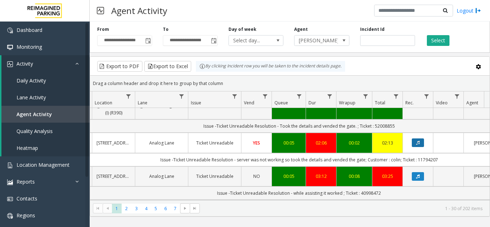
click at [419, 141] on icon "Data table" at bounding box center [419, 143] width 4 height 4
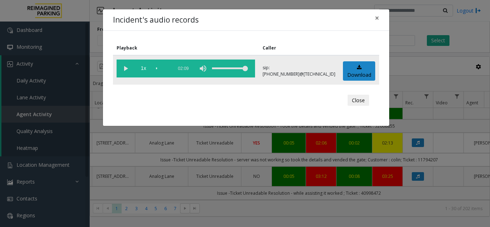
drag, startPoint x: 127, startPoint y: 67, endPoint x: 122, endPoint y: 68, distance: 5.1
click at [126, 67] on vg-play-pause at bounding box center [126, 69] width 18 height 18
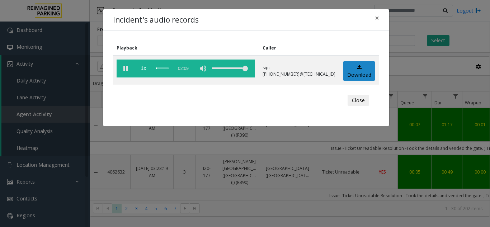
scroll to position [70, 126]
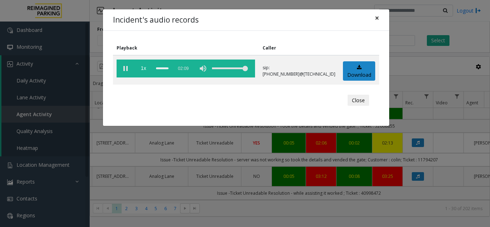
click at [377, 20] on span "×" at bounding box center [377, 18] width 4 height 10
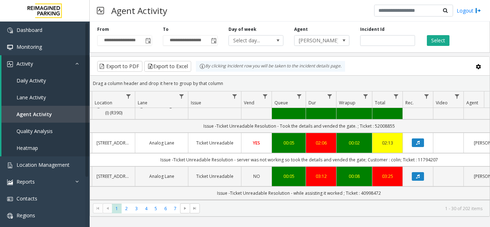
scroll to position [0, 0]
